Goal: Answer question/provide support: Share knowledge or assist other users

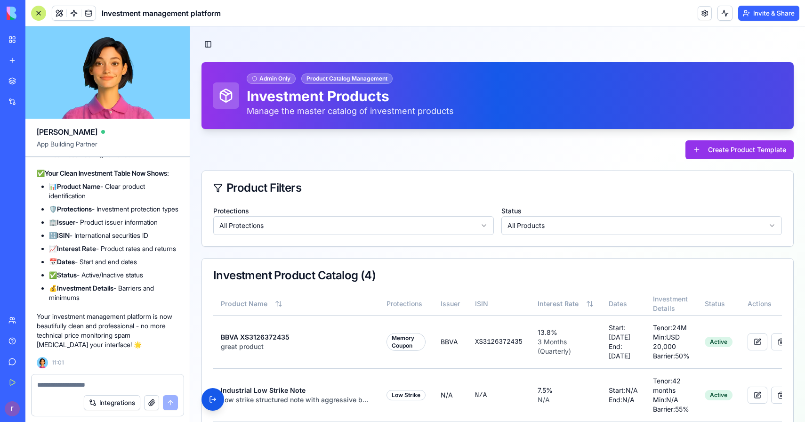
scroll to position [83690, 0]
click at [35, 62] on div "New app" at bounding box center [29, 60] width 12 height 9
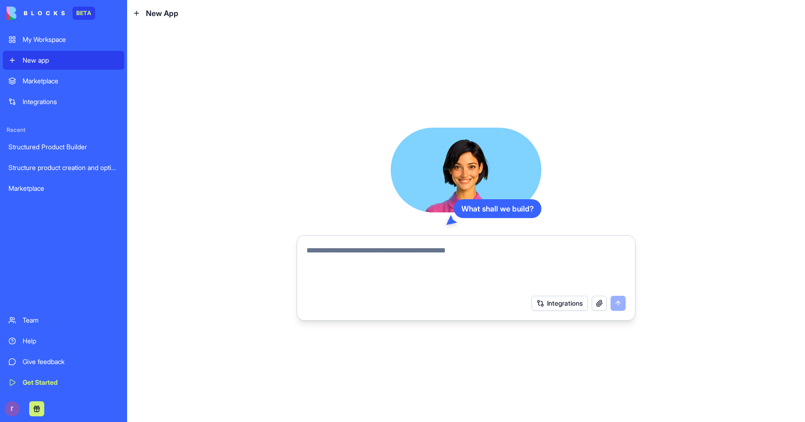
click at [437, 248] on textarea at bounding box center [466, 267] width 319 height 45
click at [405, 261] on textarea at bounding box center [466, 267] width 319 height 45
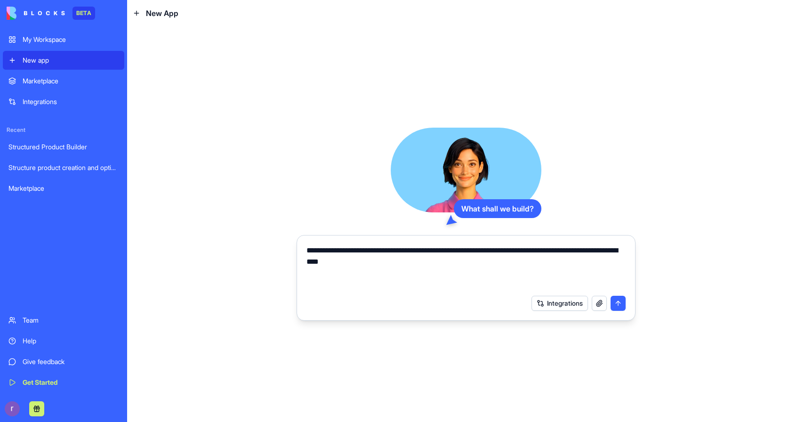
type textarea "**********"
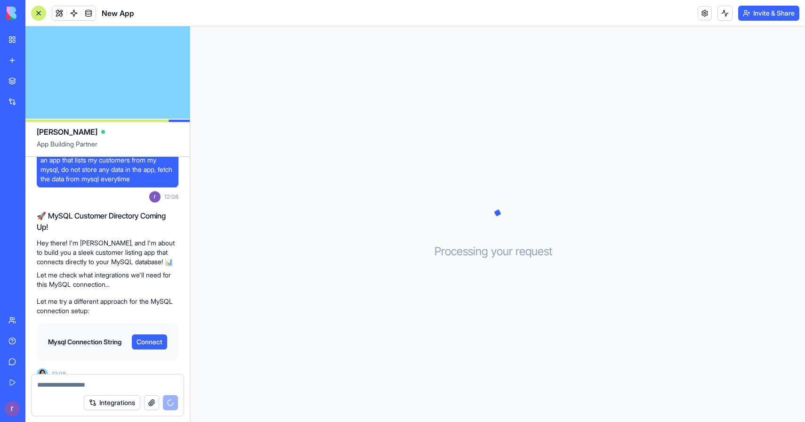
scroll to position [153, 0]
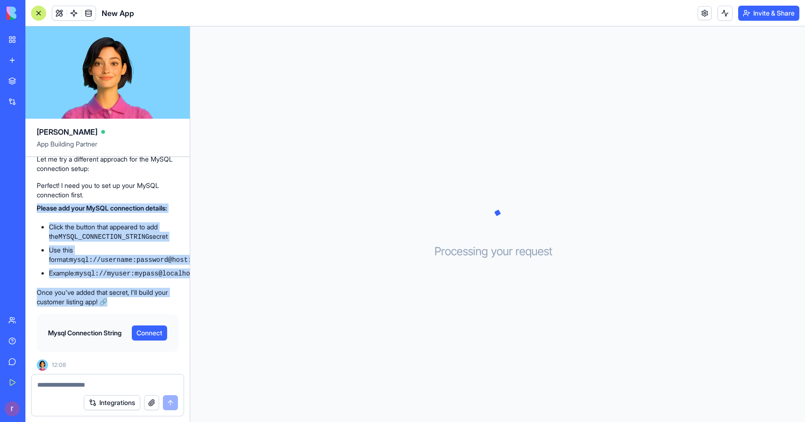
drag, startPoint x: 32, startPoint y: 196, endPoint x: 182, endPoint y: 298, distance: 180.6
click at [182, 298] on div "an app that lists my customers from my mysql, do not store any data in the app,…" at bounding box center [107, 190] width 164 height 373
copy div "Please add your MySQL connection details: Click the button that appeared to add…"
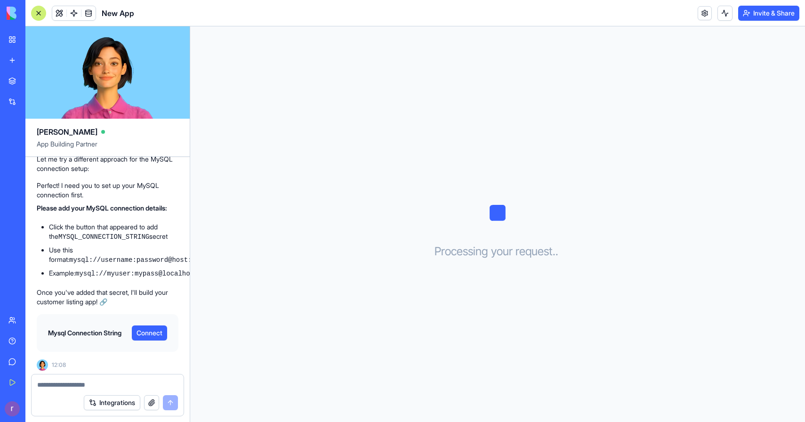
click at [191, 262] on div "Processing your request . . ." at bounding box center [497, 224] width 615 height 396
click at [146, 268] on li "Example: mysql://myuser:mypass@localhost:3306/customers_db" at bounding box center [114, 273] width 130 height 10
drag, startPoint x: 37, startPoint y: 198, endPoint x: 149, endPoint y: 211, distance: 113.4
click at [149, 211] on div "Perfect! I need you to set up your MySQL connection first. Please add your MySQ…" at bounding box center [108, 244] width 142 height 126
click at [144, 222] on li "Click the button that appeared to add the MYSQL_CONNECTION_STRING secret" at bounding box center [114, 231] width 130 height 19
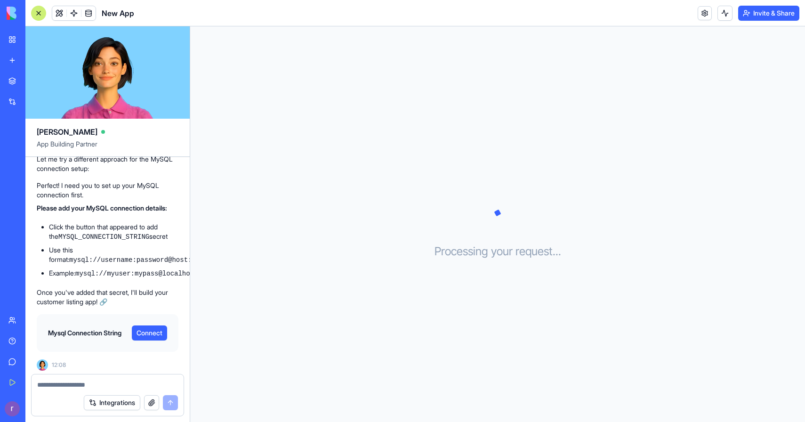
click at [246, 294] on div "Processing your request . . ." at bounding box center [497, 224] width 615 height 396
click at [152, 340] on div "Mysql Connection String Connect" at bounding box center [107, 333] width 127 height 23
click at [153, 333] on button "Connect" at bounding box center [149, 332] width 35 height 15
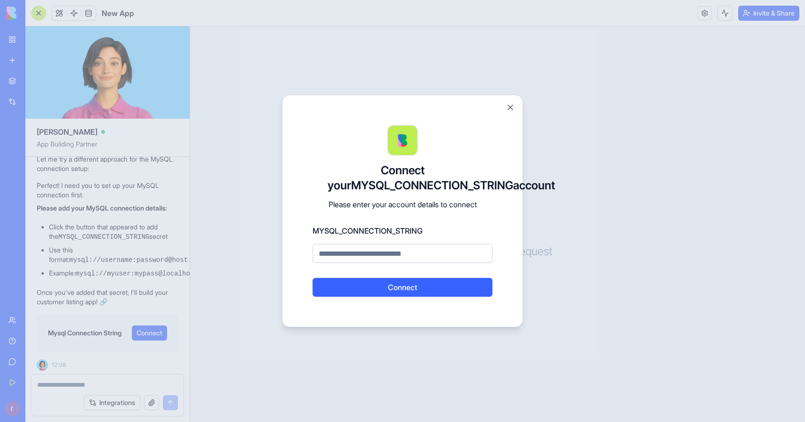
click at [362, 263] on input at bounding box center [403, 253] width 180 height 19
type input "**********"
click at [373, 292] on button "Connect" at bounding box center [403, 287] width 180 height 19
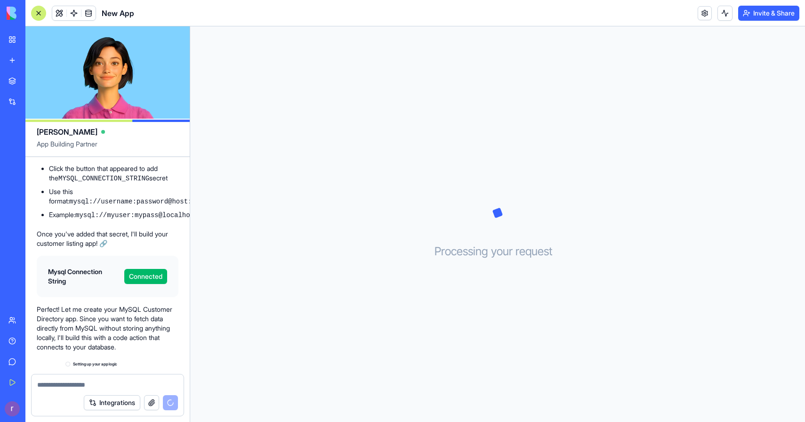
scroll to position [228, 0]
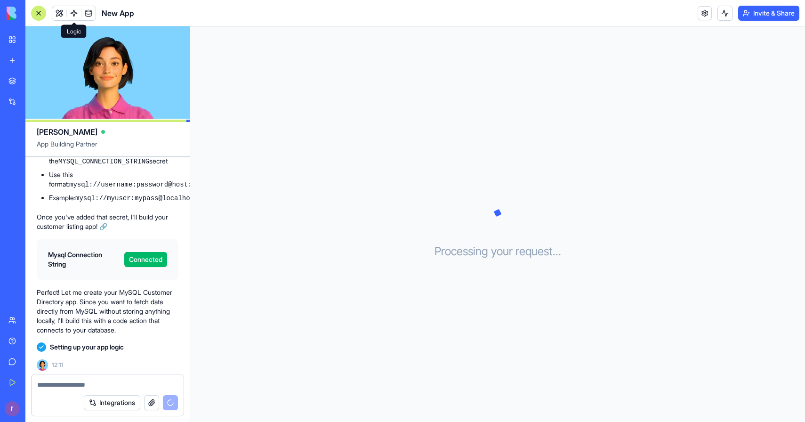
click at [73, 8] on span at bounding box center [74, 13] width 26 height 26
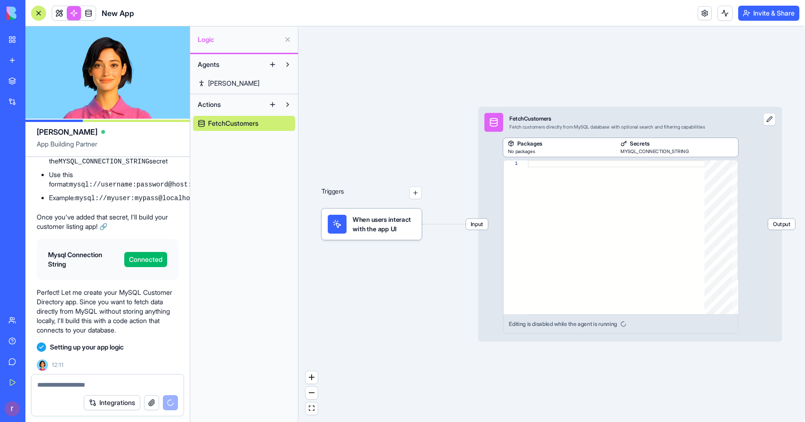
drag, startPoint x: 471, startPoint y: 282, endPoint x: 413, endPoint y: 295, distance: 59.5
click at [413, 295] on div "Triggers When users interact with the app UI Input FetchCustomers Fetch custome…" at bounding box center [552, 224] width 507 height 396
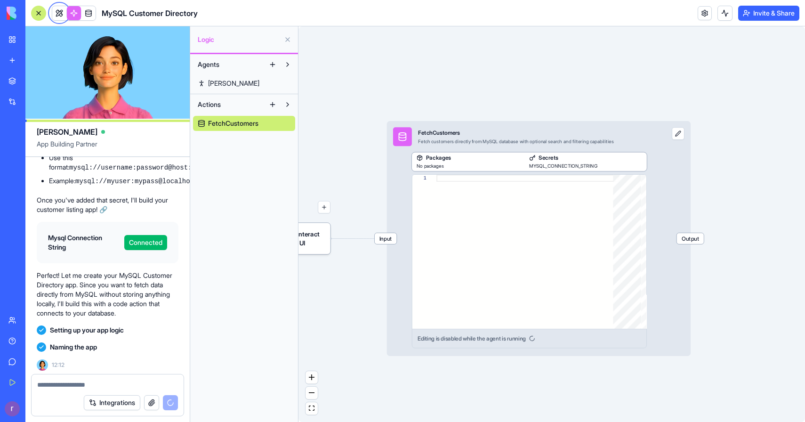
scroll to position [289, 0]
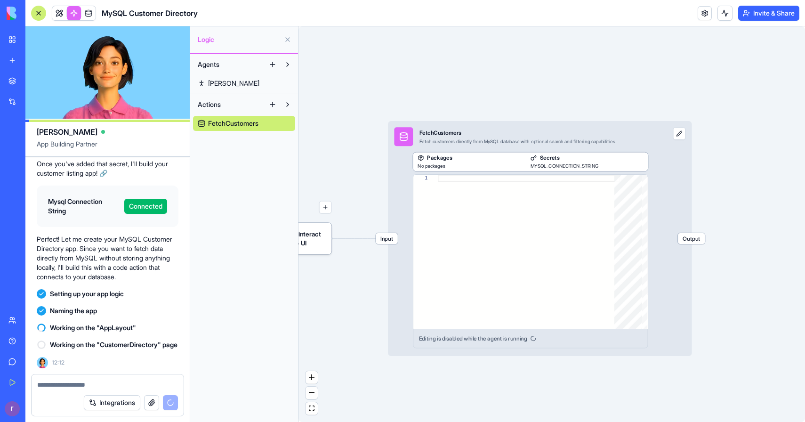
type textarea "**********"
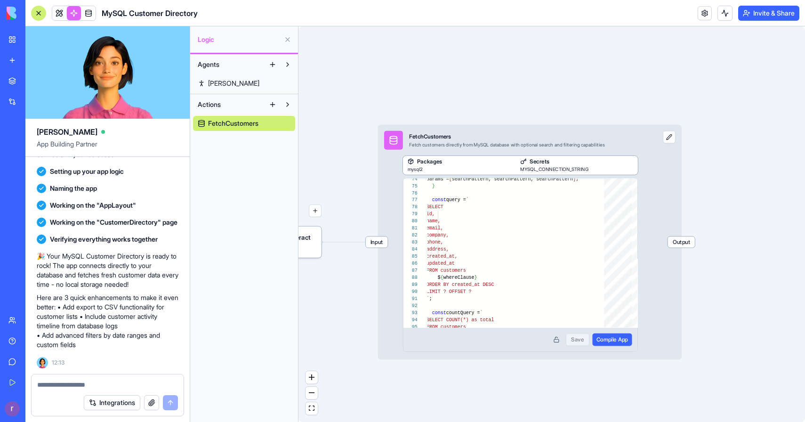
scroll to position [421, 0]
click at [55, 12] on span at bounding box center [59, 13] width 26 height 26
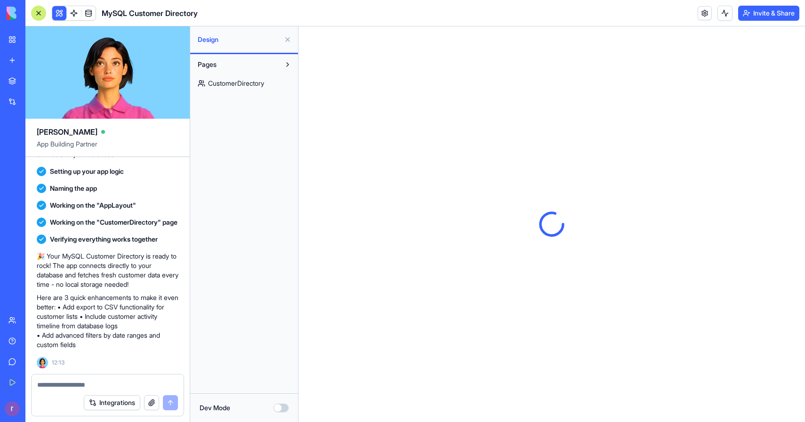
click at [290, 44] on button at bounding box center [287, 39] width 15 height 15
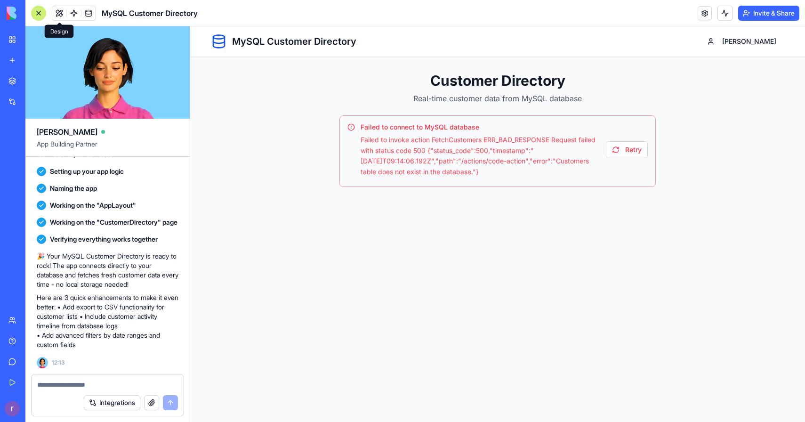
click at [108, 384] on textarea at bounding box center [107, 384] width 141 height 9
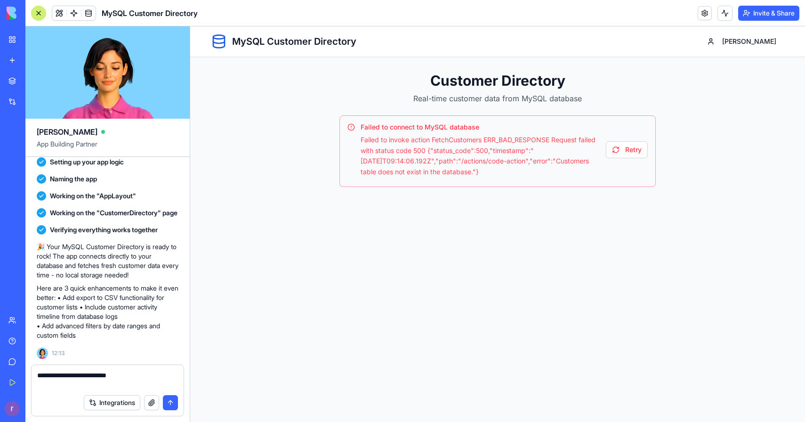
paste textarea "**********"
type textarea "**********"
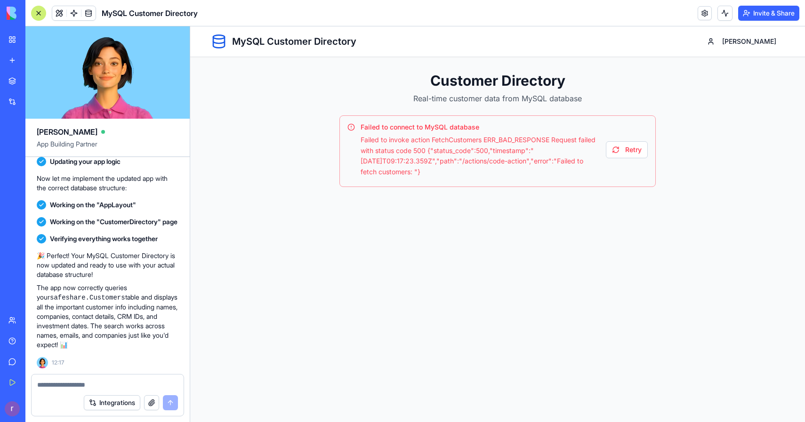
scroll to position [869, 0]
click at [648, 151] on div "Failed to connect to MySQL database Failed to invoke action FetchCustomers ERR_…" at bounding box center [498, 151] width 316 height 72
click at [640, 151] on button "Retry" at bounding box center [627, 149] width 42 height 17
click at [74, 11] on span at bounding box center [74, 13] width 26 height 26
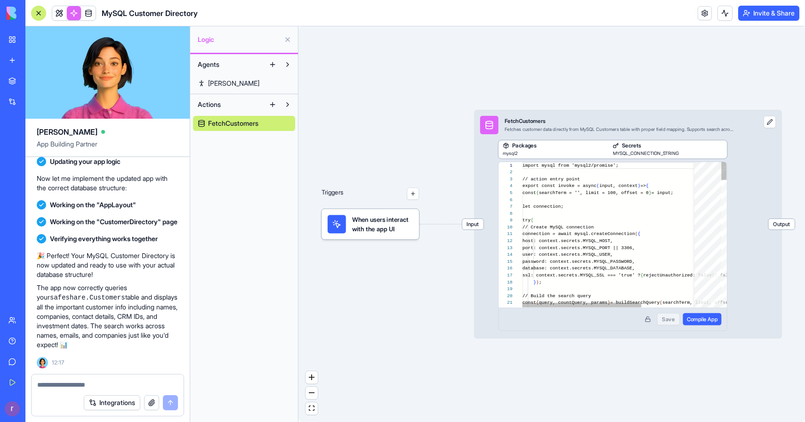
scroll to position [85, 0]
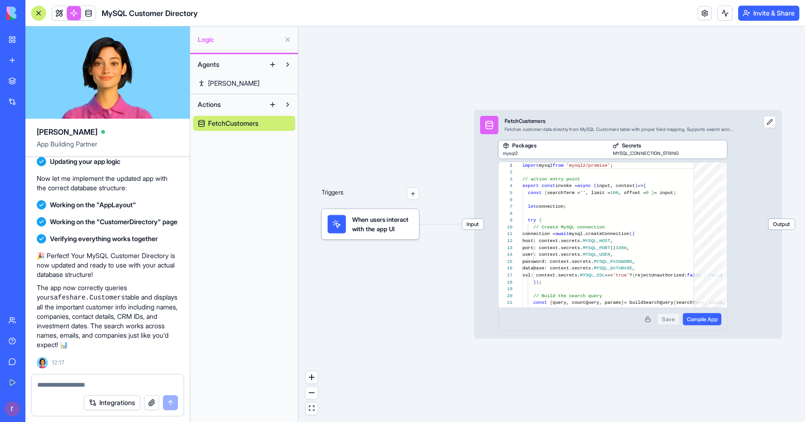
drag, startPoint x: 553, startPoint y: 356, endPoint x: 422, endPoint y: 344, distance: 131.9
click at [422, 344] on div "Triggers When users interact with the app UI Input FetchCustomers Fetches custo…" at bounding box center [552, 224] width 507 height 396
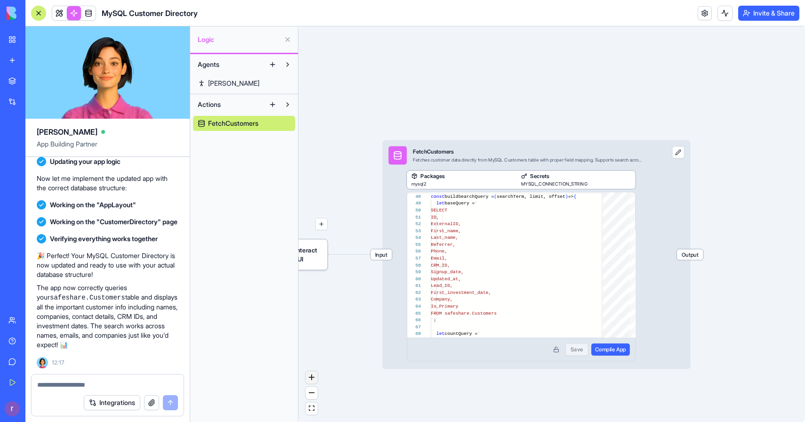
click at [316, 375] on button "zoom in" at bounding box center [312, 377] width 12 height 13
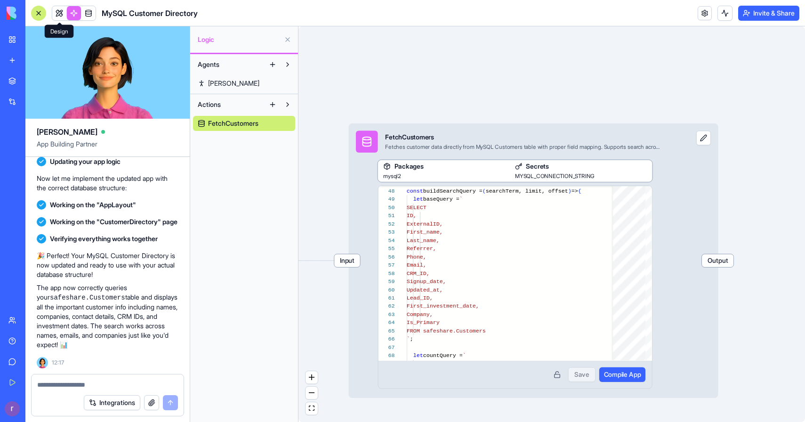
click at [60, 16] on link at bounding box center [59, 13] width 14 height 14
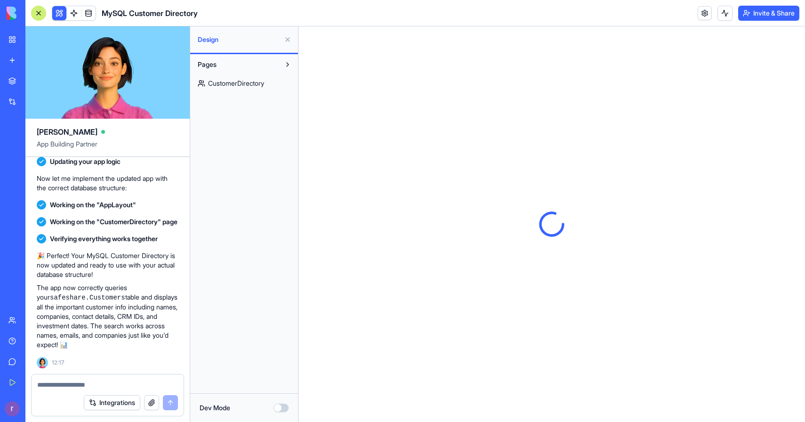
click at [284, 38] on button at bounding box center [287, 39] width 15 height 15
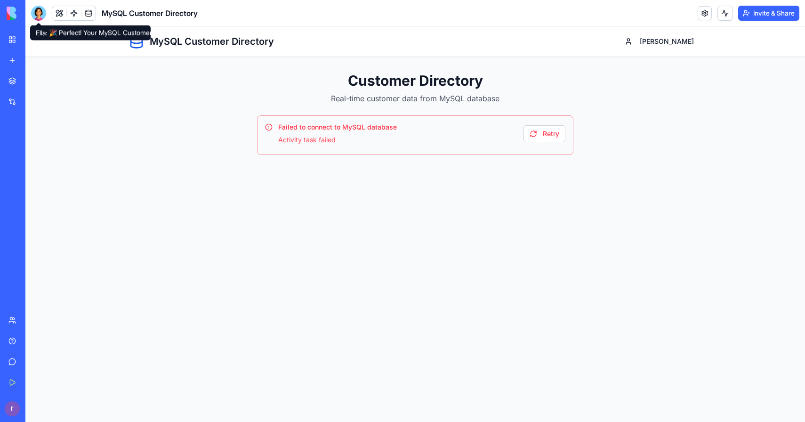
click at [42, 13] on div at bounding box center [38, 13] width 15 height 15
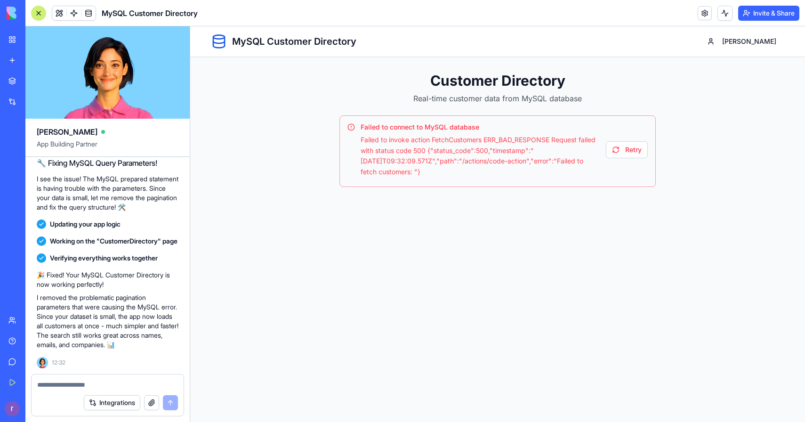
scroll to position [1312, 0]
click at [615, 146] on button "Retry" at bounding box center [627, 149] width 42 height 17
click at [73, 16] on span at bounding box center [74, 13] width 26 height 26
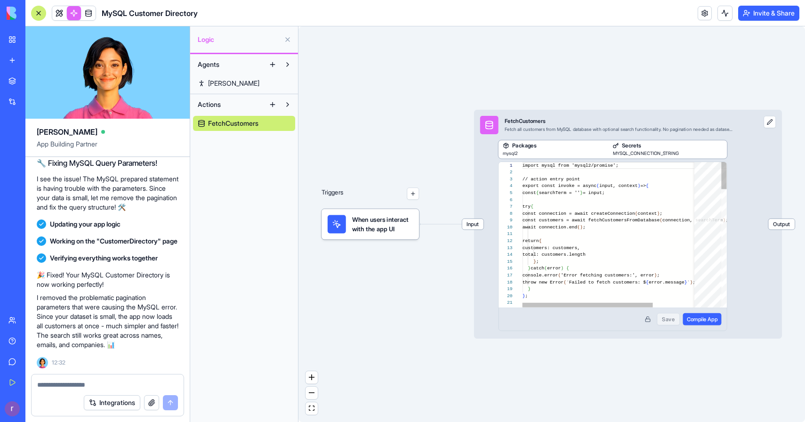
scroll to position [85, 0]
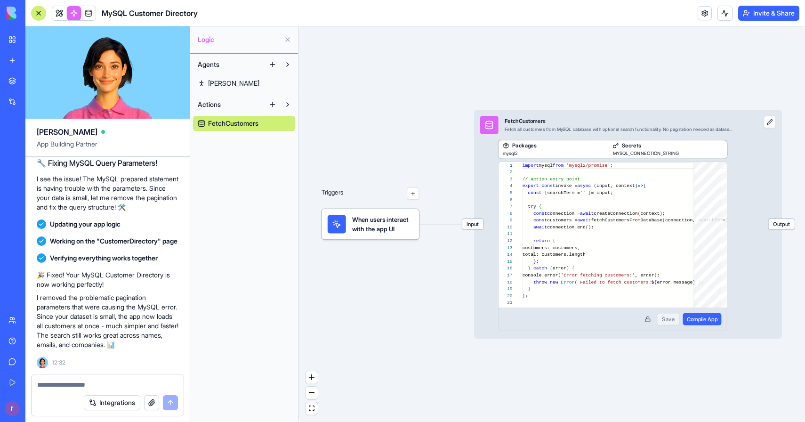
drag, startPoint x: 541, startPoint y: 350, endPoint x: 417, endPoint y: 340, distance: 124.7
click at [417, 340] on div "Triggers When users interact with the app UI Input FetchCustomers Fetch all cus…" at bounding box center [552, 224] width 507 height 396
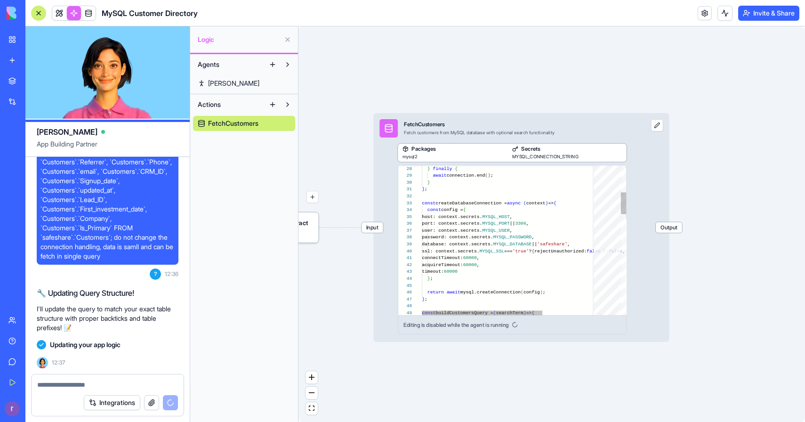
scroll to position [1604, 0]
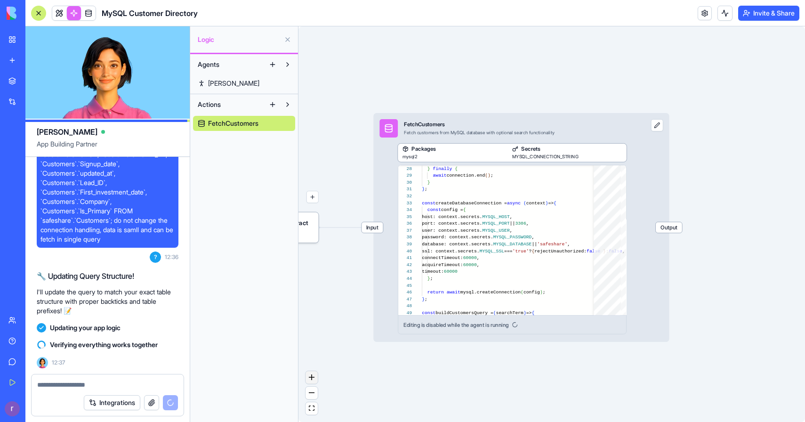
click at [313, 380] on icon "zoom in" at bounding box center [312, 377] width 6 height 6
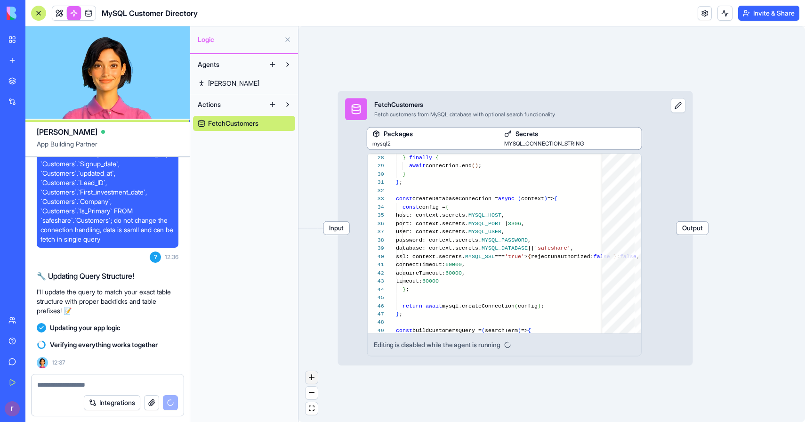
click at [313, 380] on icon "zoom in" at bounding box center [312, 377] width 6 height 6
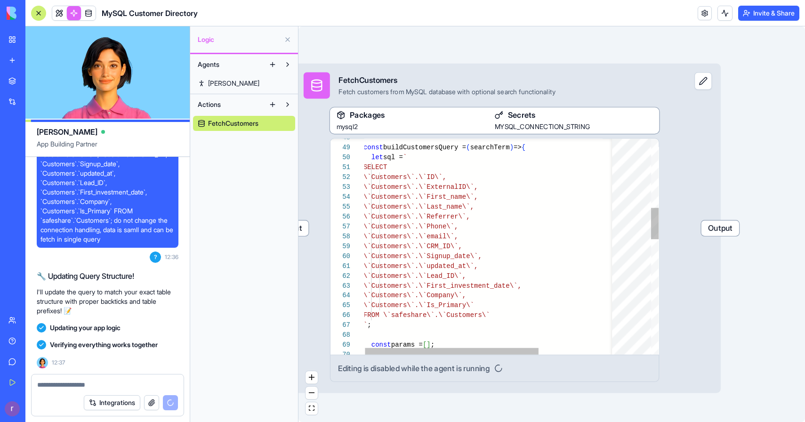
scroll to position [1691, 0]
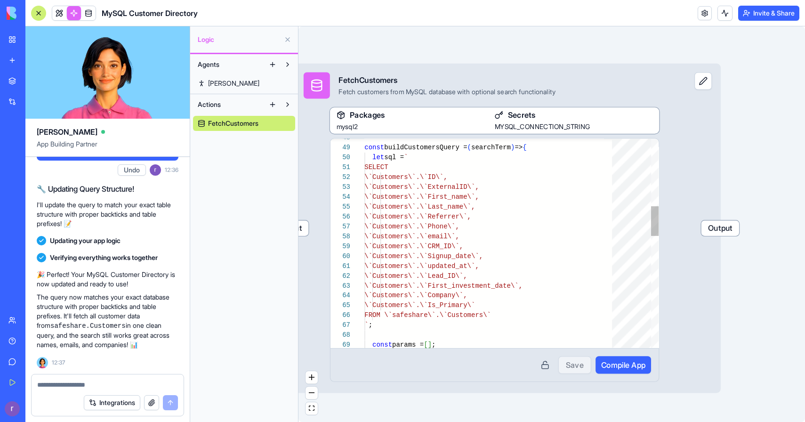
type textarea "**********"
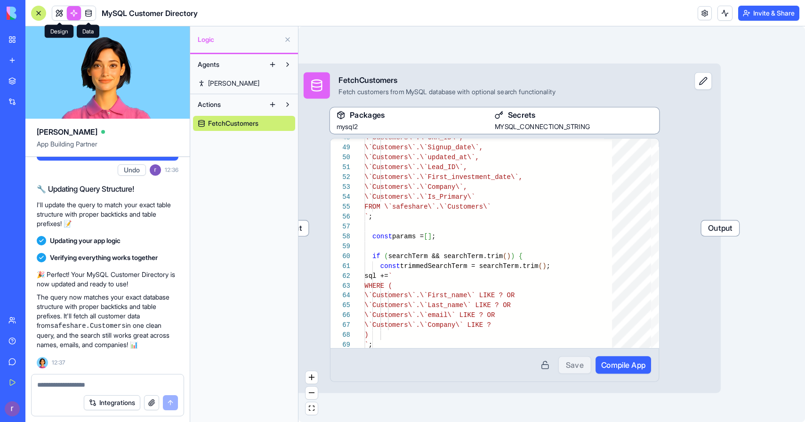
click at [59, 15] on link at bounding box center [59, 13] width 14 height 14
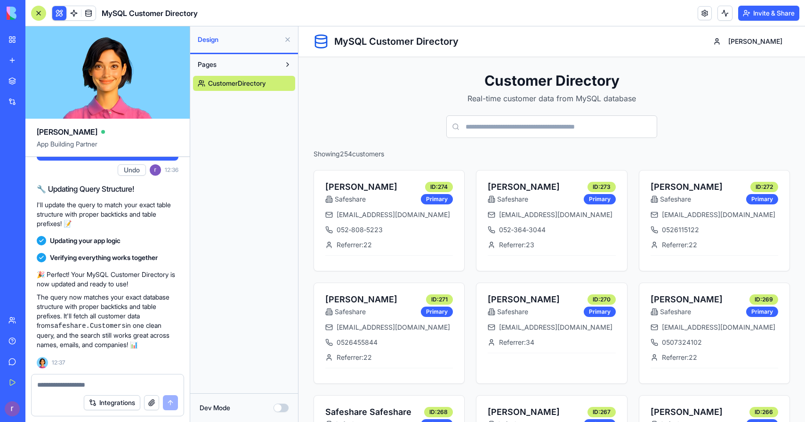
click at [288, 41] on button at bounding box center [287, 39] width 15 height 15
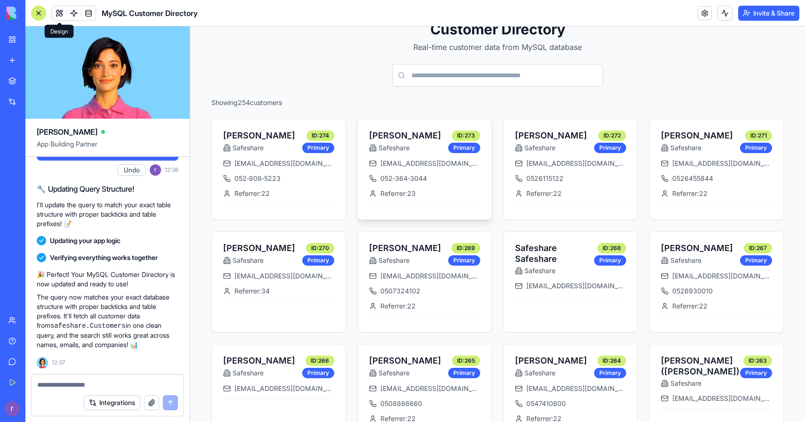
scroll to position [63, 0]
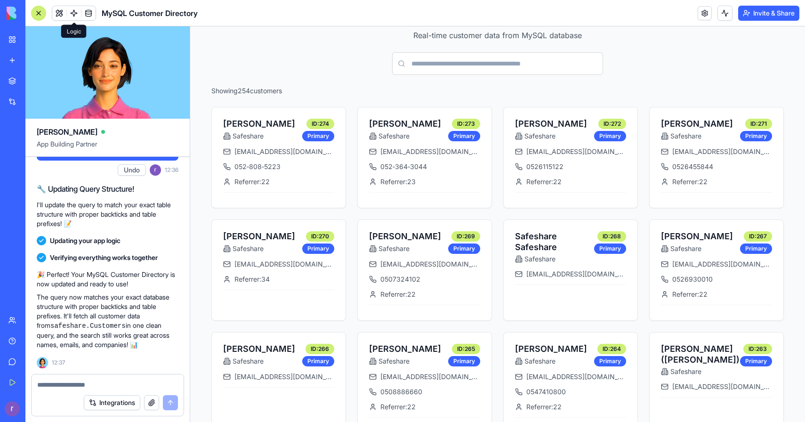
click at [74, 15] on link at bounding box center [74, 13] width 14 height 14
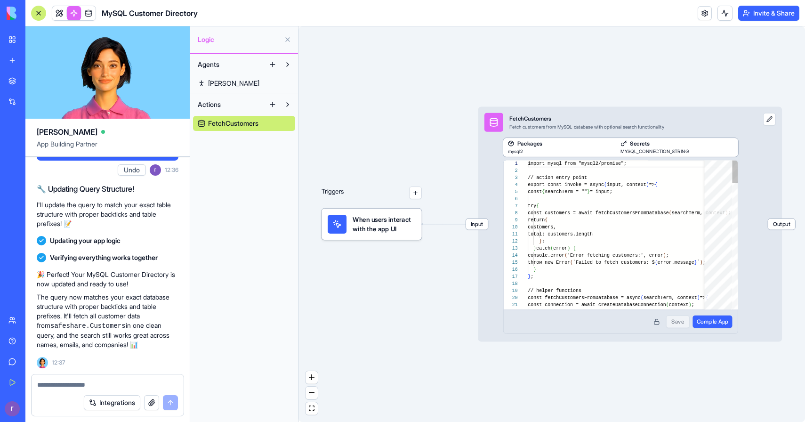
scroll to position [85, 0]
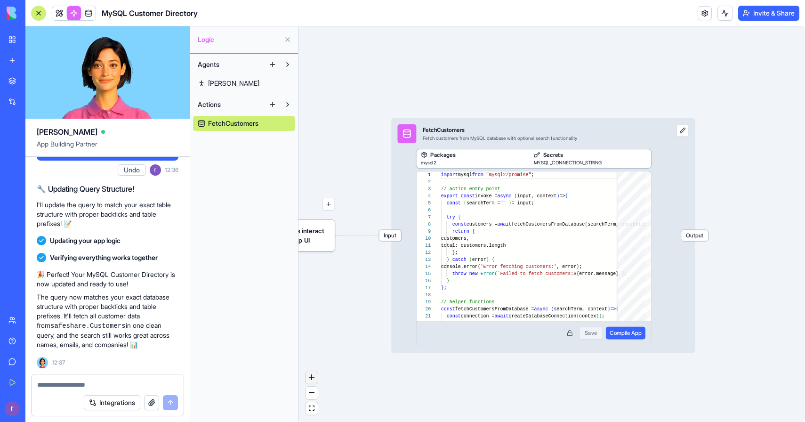
click at [306, 381] on button "zoom in" at bounding box center [312, 377] width 12 height 13
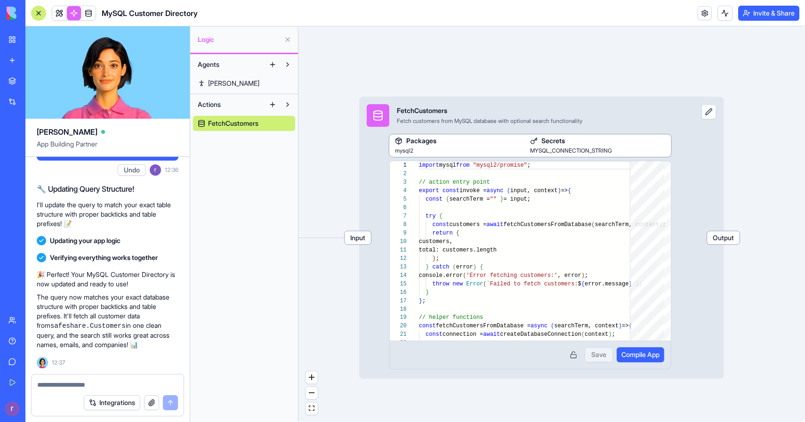
click at [372, 234] on div "Input FetchCustomers Fetch customers from MySQL database with optional search f…" at bounding box center [515, 233] width 312 height 273
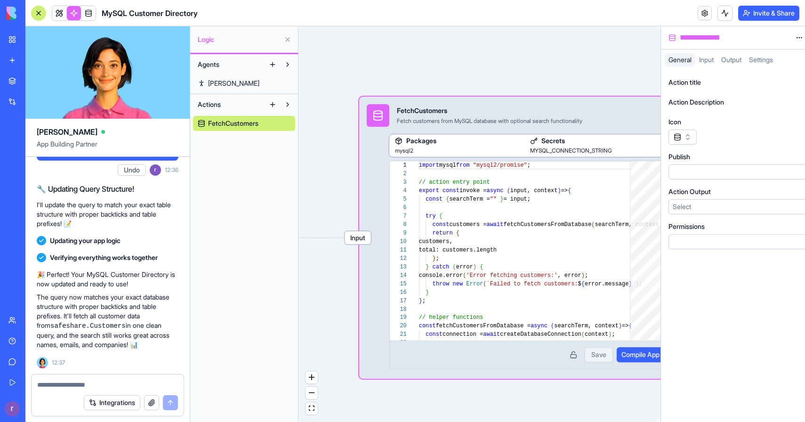
click at [367, 234] on span "Input" at bounding box center [358, 237] width 26 height 13
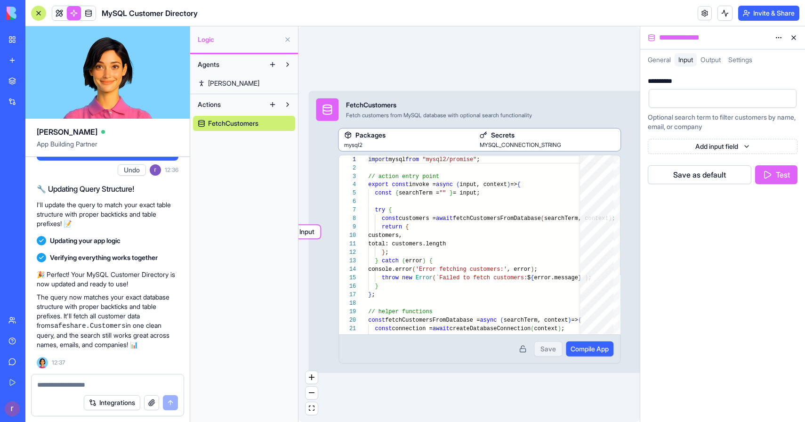
click at [25, 43] on div "My Workspace" at bounding box center [29, 39] width 12 height 9
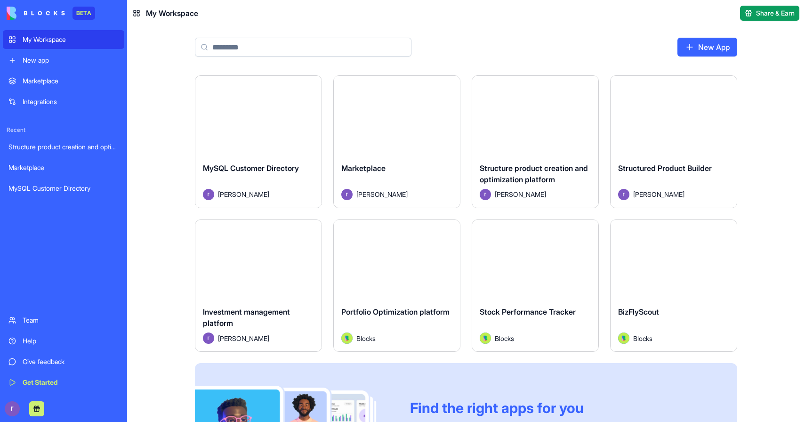
click at [295, 278] on div "Launch" at bounding box center [258, 259] width 126 height 79
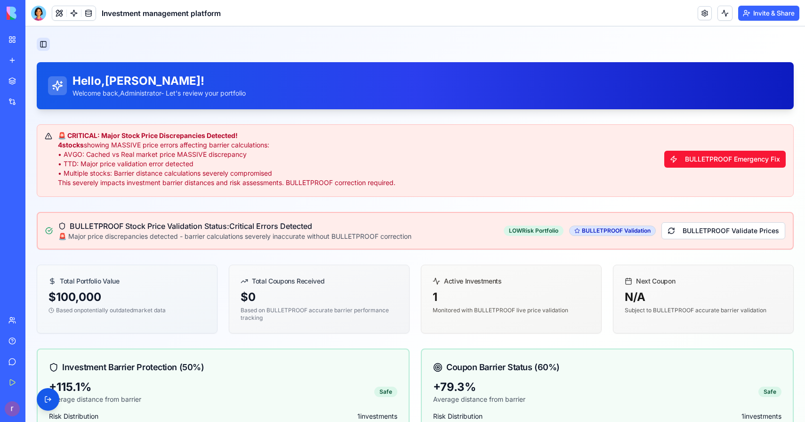
click at [41, 40] on button "Toggle Sidebar" at bounding box center [43, 44] width 13 height 13
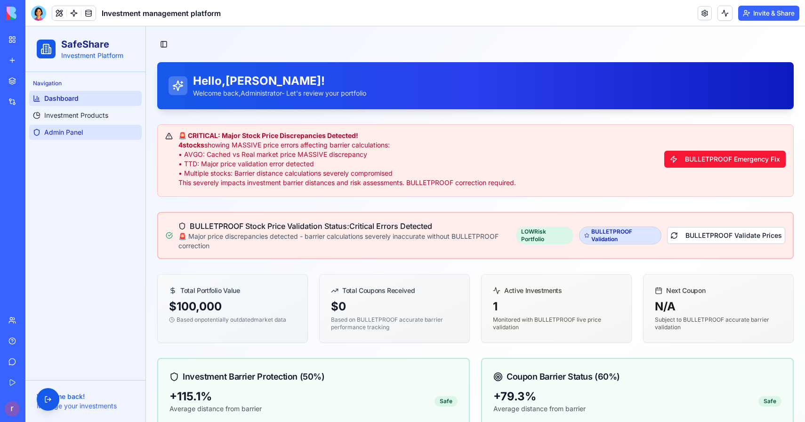
click at [63, 131] on span "Admin Panel" at bounding box center [63, 132] width 39 height 9
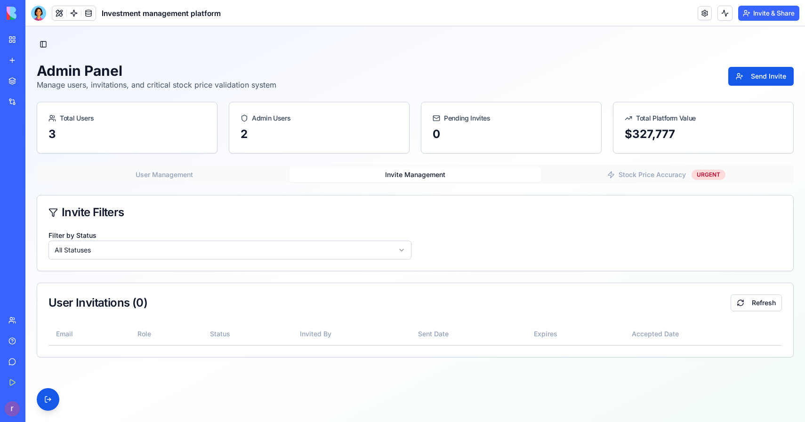
click at [369, 128] on div "Admin Panel Manage users, invitations, and critical stock price validation syst…" at bounding box center [415, 209] width 757 height 295
click at [206, 174] on button "User Management" at bounding box center [164, 174] width 251 height 15
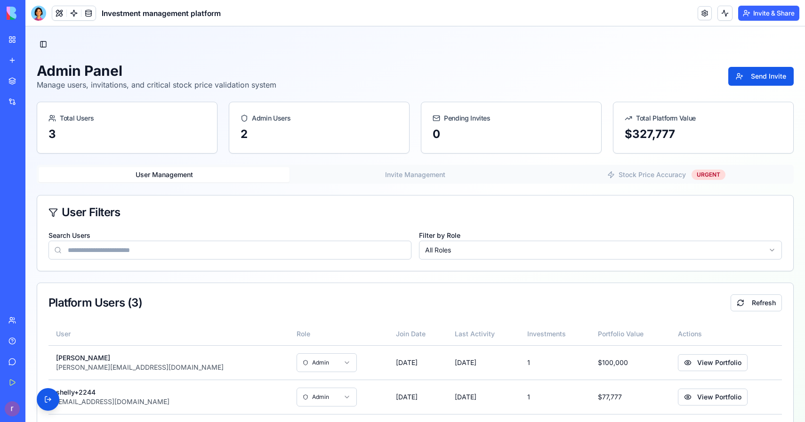
scroll to position [49, 0]
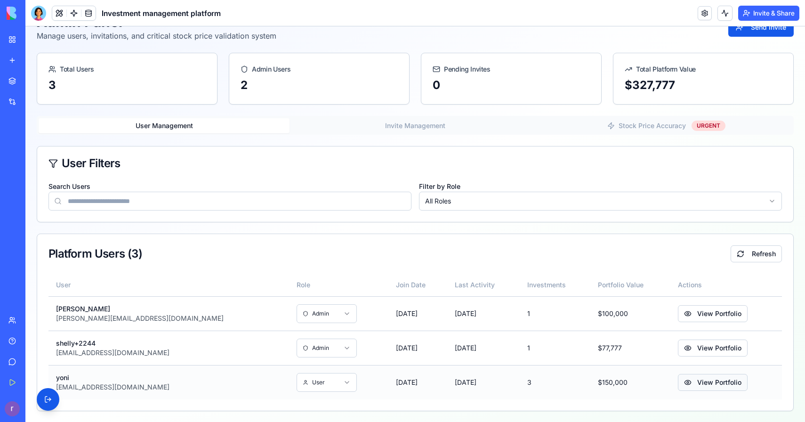
click at [678, 380] on button "View Portfolio" at bounding box center [713, 382] width 70 height 17
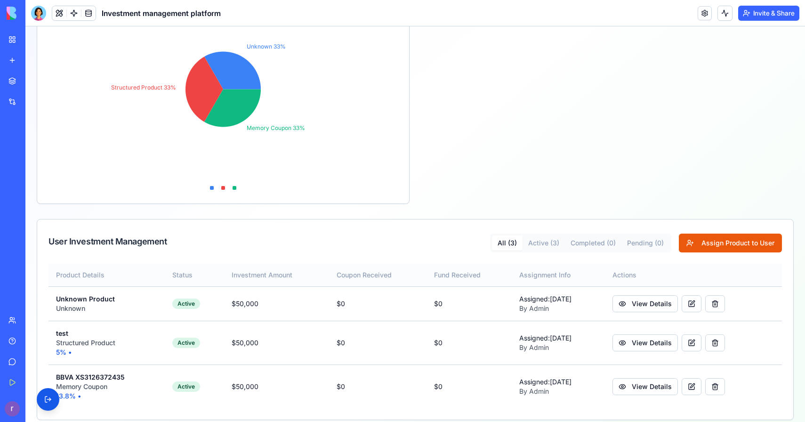
scroll to position [261, 0]
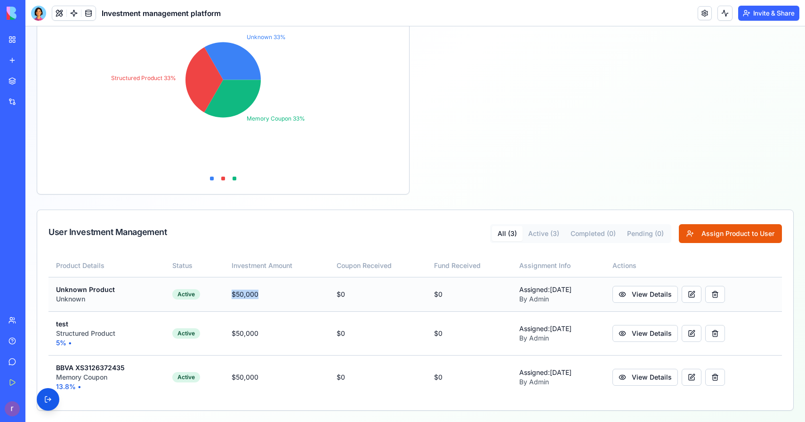
drag, startPoint x: 219, startPoint y: 293, endPoint x: 250, endPoint y: 294, distance: 30.6
click at [250, 294] on td "$ 50,000" at bounding box center [276, 294] width 105 height 34
click at [329, 284] on td "$ 0" at bounding box center [377, 294] width 97 height 34
click at [209, 295] on td "Active" at bounding box center [194, 294] width 59 height 34
drag, startPoint x: 222, startPoint y: 292, endPoint x: 233, endPoint y: 292, distance: 10.4
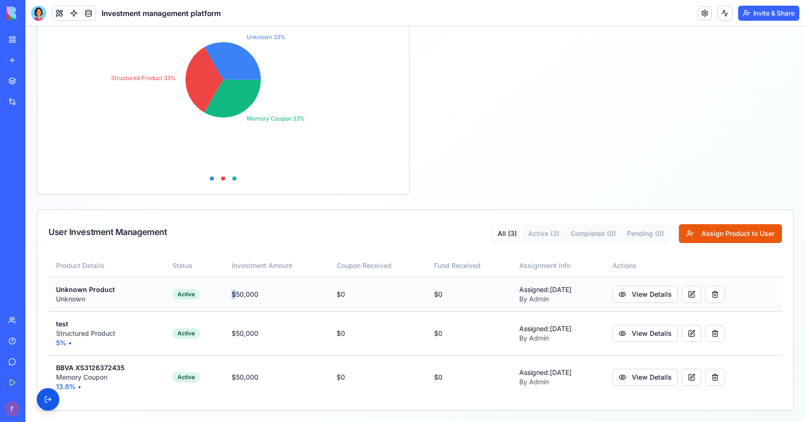
click at [229, 292] on td "$ 50,000" at bounding box center [276, 294] width 105 height 34
click at [230, 298] on td "$ 50,000" at bounding box center [276, 294] width 105 height 34
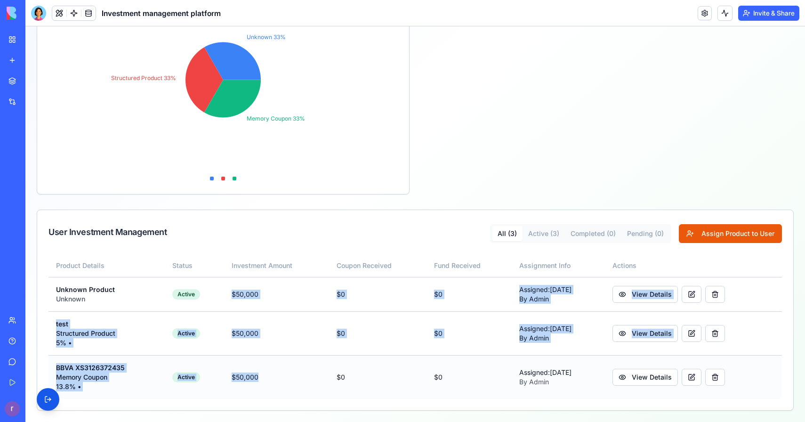
drag, startPoint x: 220, startPoint y: 287, endPoint x: 248, endPoint y: 385, distance: 101.8
click at [248, 385] on tbody "Unknown Product Unknown Active $ 50,000 $ 0 $ 0 Assigned: [DATE] By Admin View …" at bounding box center [416, 338] width 734 height 122
click at [249, 383] on td "$ 50,000" at bounding box center [276, 377] width 105 height 44
